Goal: Navigation & Orientation: Find specific page/section

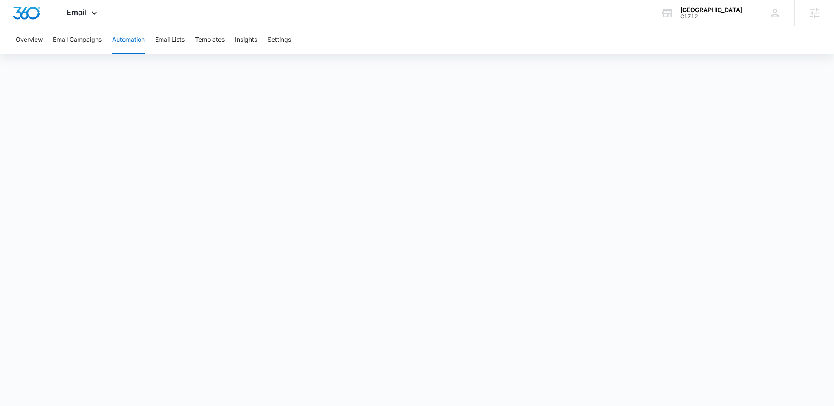
click at [81, 10] on span "Email" at bounding box center [76, 12] width 20 height 9
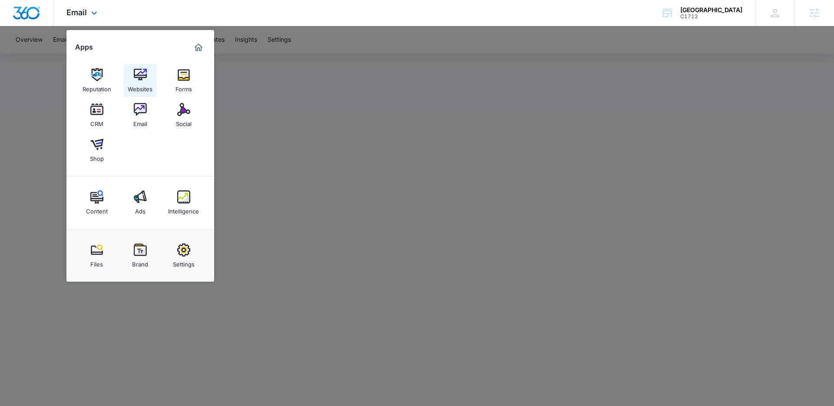
click at [142, 74] on img at bounding box center [140, 74] width 13 height 13
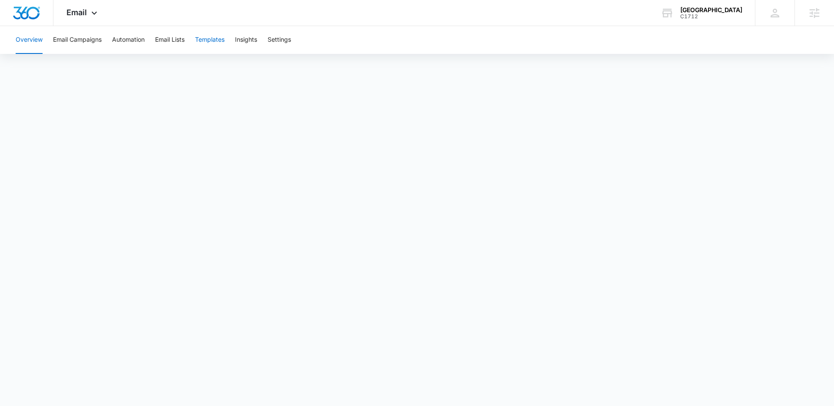
click at [209, 39] on button "Templates" at bounding box center [210, 40] width 30 height 28
drag, startPoint x: 124, startPoint y: 38, endPoint x: 151, endPoint y: 72, distance: 43.5
click at [124, 38] on button "Automation" at bounding box center [128, 40] width 33 height 28
click at [85, 14] on span "Email" at bounding box center [76, 12] width 20 height 9
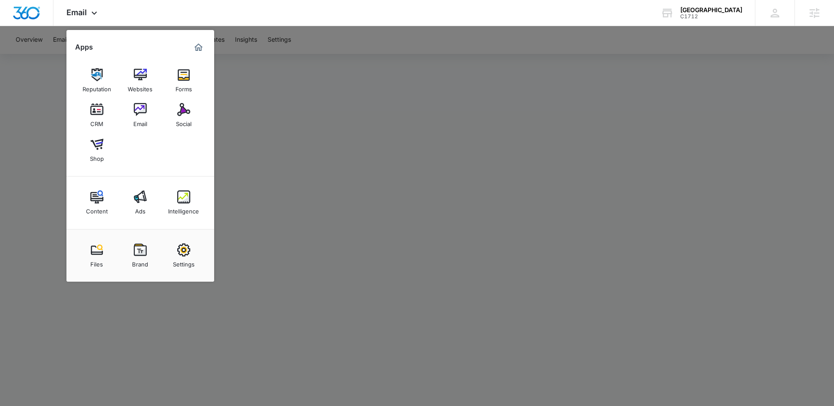
click at [301, 157] on div at bounding box center [417, 203] width 834 height 406
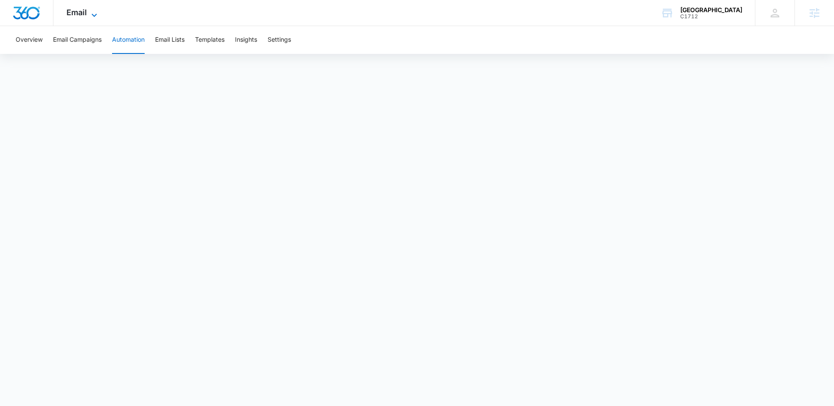
click at [83, 9] on span "Email" at bounding box center [76, 12] width 20 height 9
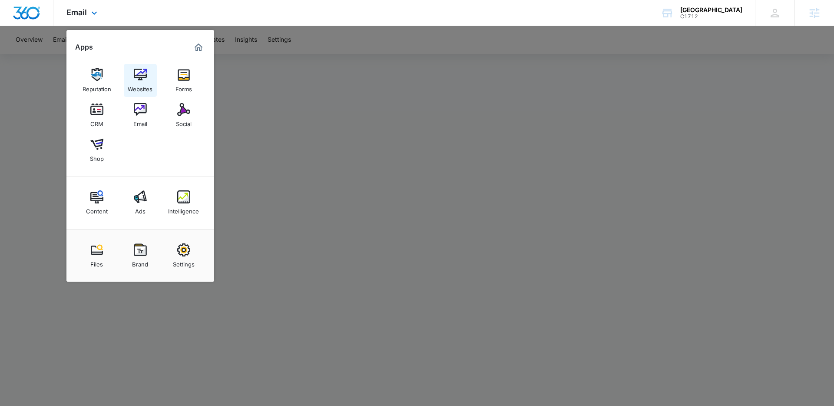
click at [143, 83] on div "Websites" at bounding box center [140, 86] width 25 height 11
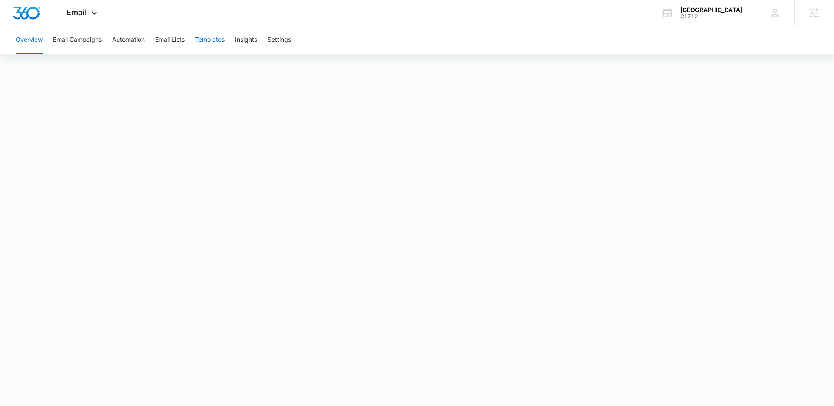
click at [211, 38] on button "Templates" at bounding box center [210, 40] width 30 height 28
drag, startPoint x: 123, startPoint y: 37, endPoint x: 127, endPoint y: 46, distance: 10.5
click at [123, 37] on button "Automation" at bounding box center [128, 40] width 33 height 28
click at [73, 13] on span "Email" at bounding box center [76, 12] width 20 height 9
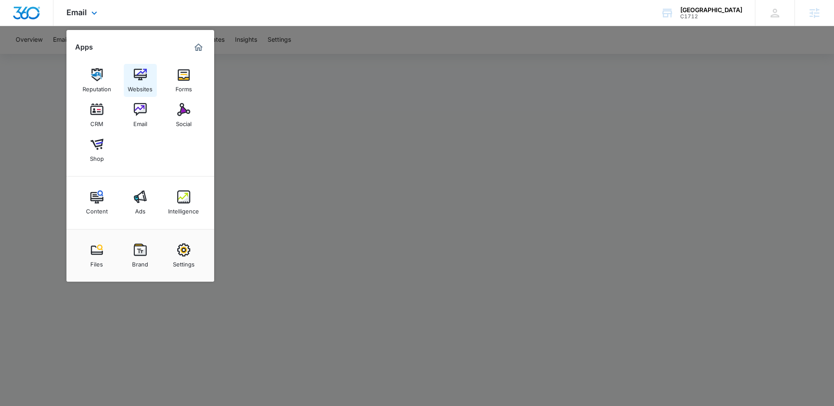
click at [145, 84] on div "Websites" at bounding box center [140, 86] width 25 height 11
